Goal: Find specific page/section: Find specific page/section

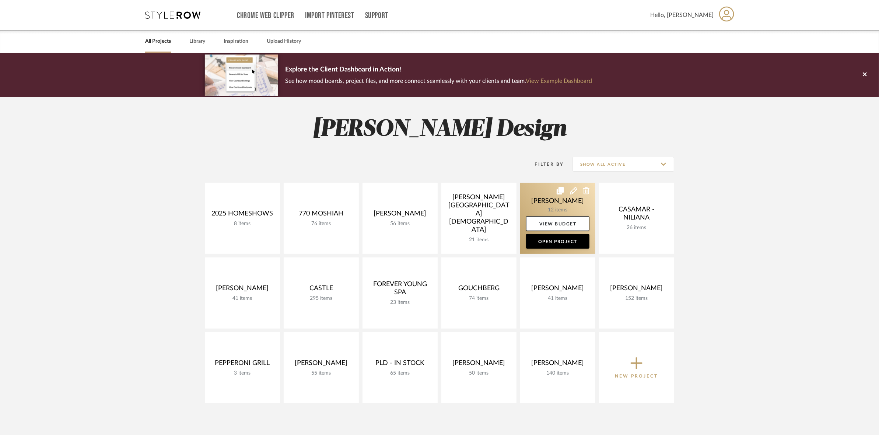
click at [529, 205] on link at bounding box center [557, 218] width 75 height 71
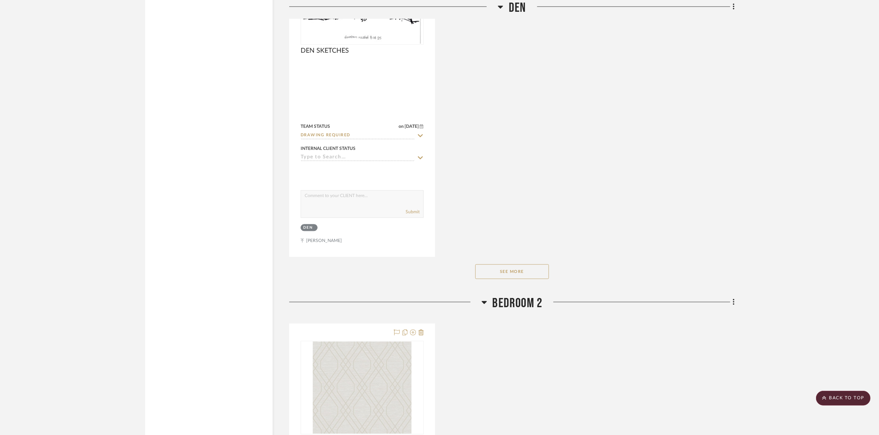
scroll to position [1981, 0]
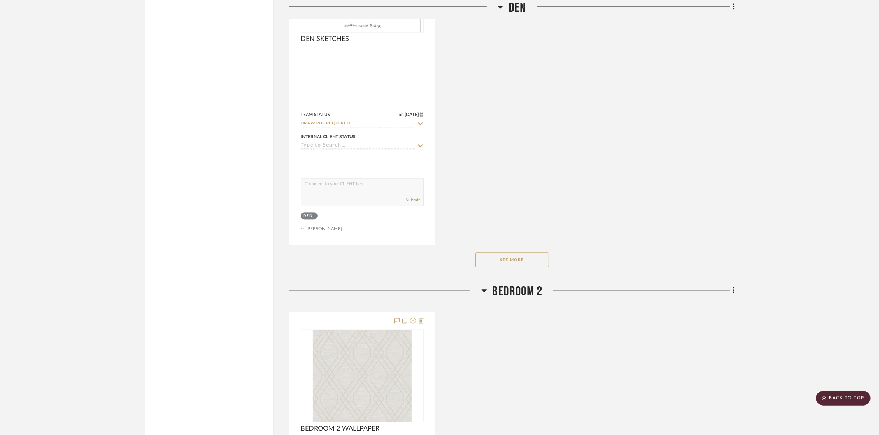
click at [526, 265] on button "See More" at bounding box center [512, 259] width 74 height 15
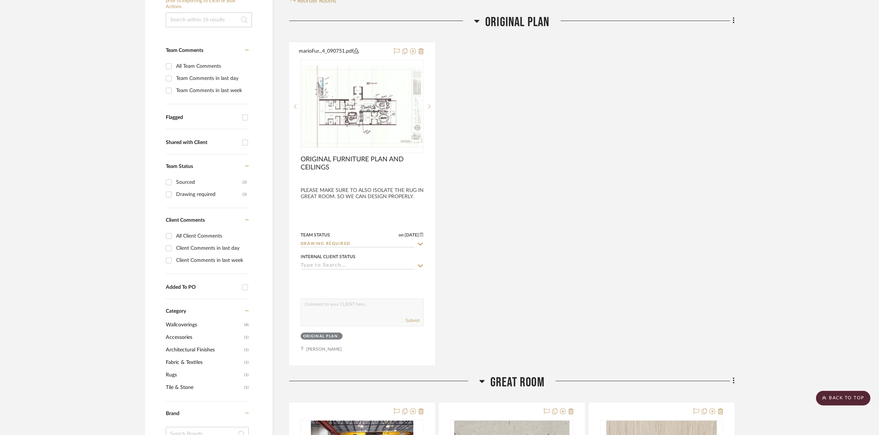
scroll to position [0, 0]
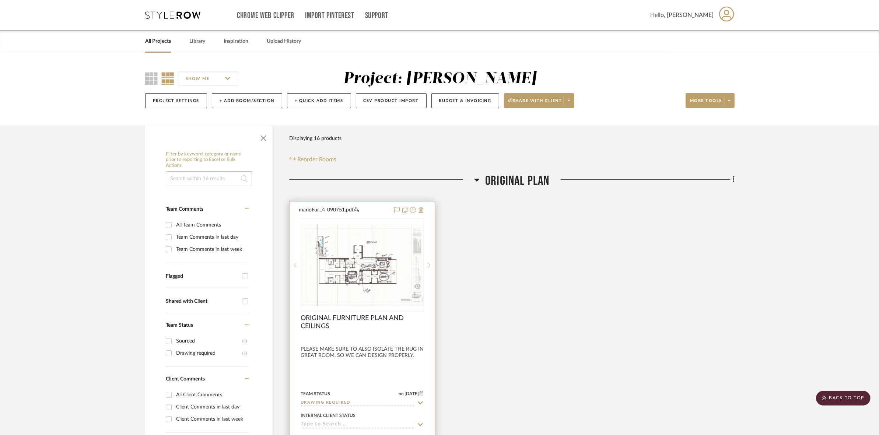
click at [292, 244] on div at bounding box center [295, 266] width 11 height 94
click at [383, 264] on img "1" at bounding box center [362, 264] width 122 height 81
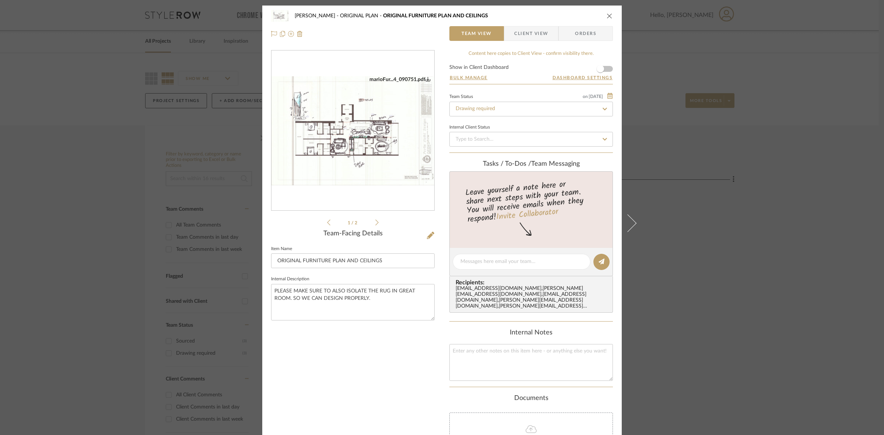
click at [376, 221] on icon at bounding box center [377, 222] width 3 height 7
click at [360, 128] on img "1" at bounding box center [353, 130] width 163 height 109
click at [99, 122] on div "CASAMAR - MARIO ORIGINAL PLAN ORIGINAL FURNITURE PLAN AND CEILINGS Team View Cl…" at bounding box center [442, 217] width 884 height 435
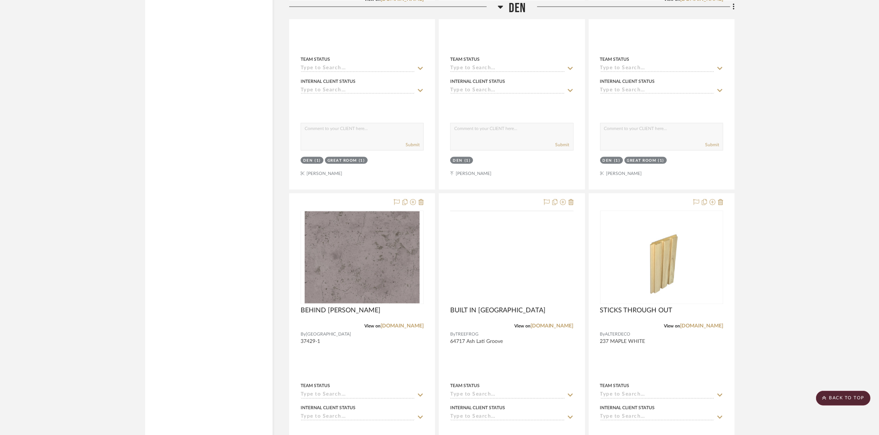
scroll to position [1750, 0]
